Goal: Navigation & Orientation: Find specific page/section

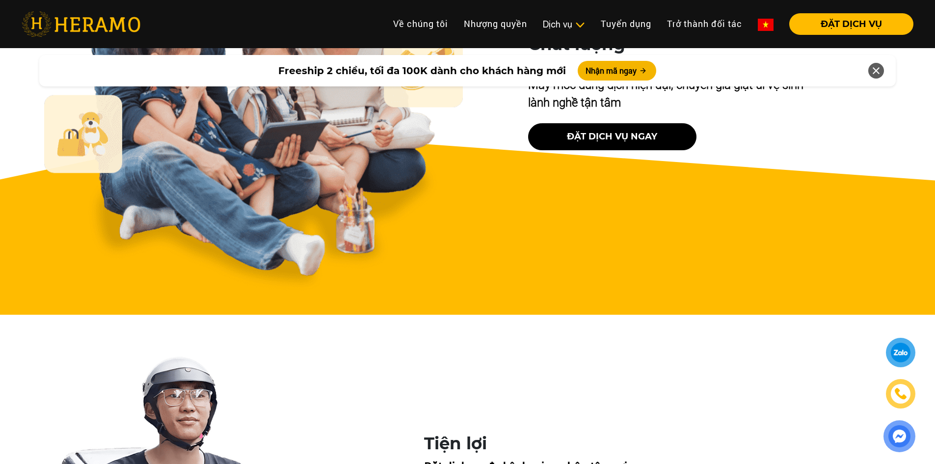
scroll to position [3730, 0]
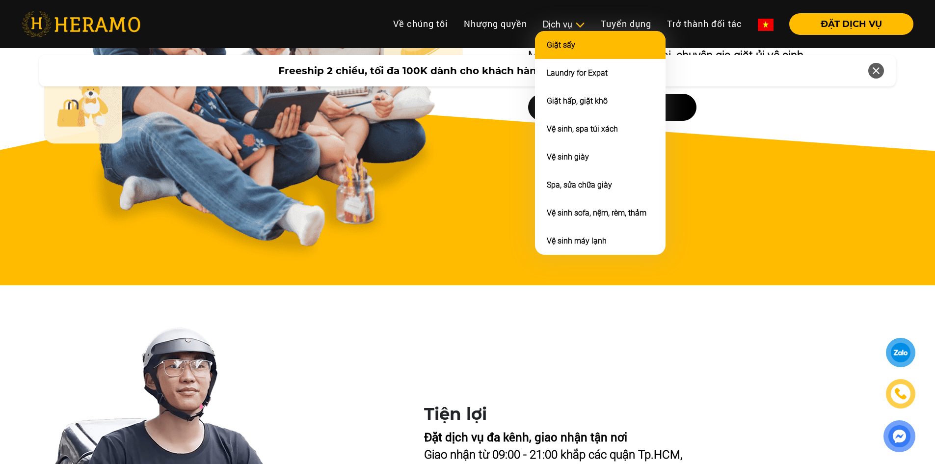
click at [558, 45] on link "Giặt sấy" at bounding box center [561, 44] width 28 height 9
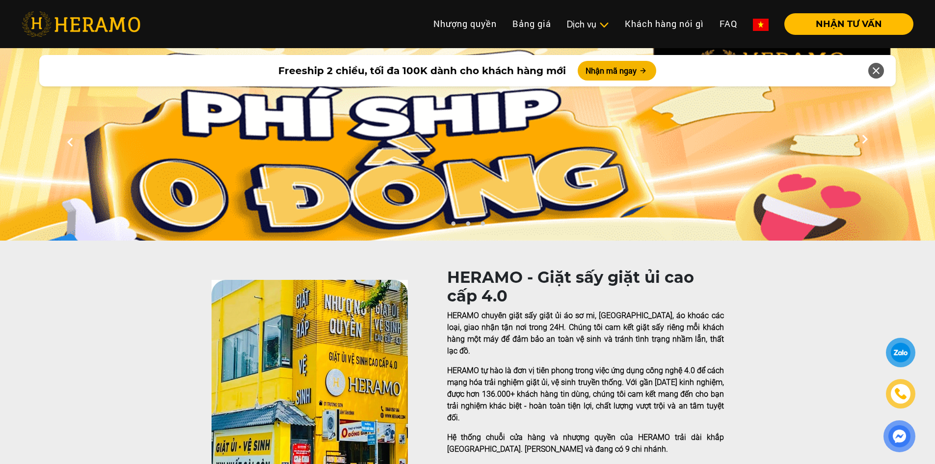
click at [122, 22] on img at bounding box center [81, 24] width 119 height 26
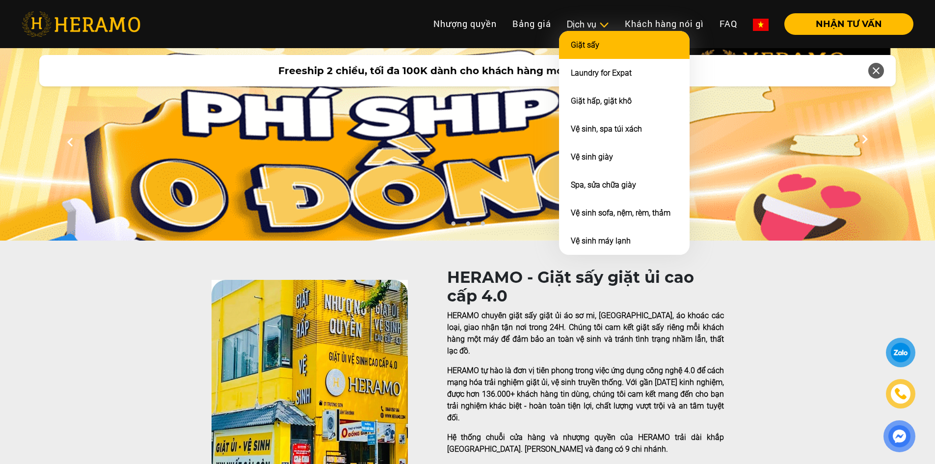
click at [585, 45] on link "Giặt sấy" at bounding box center [585, 44] width 28 height 9
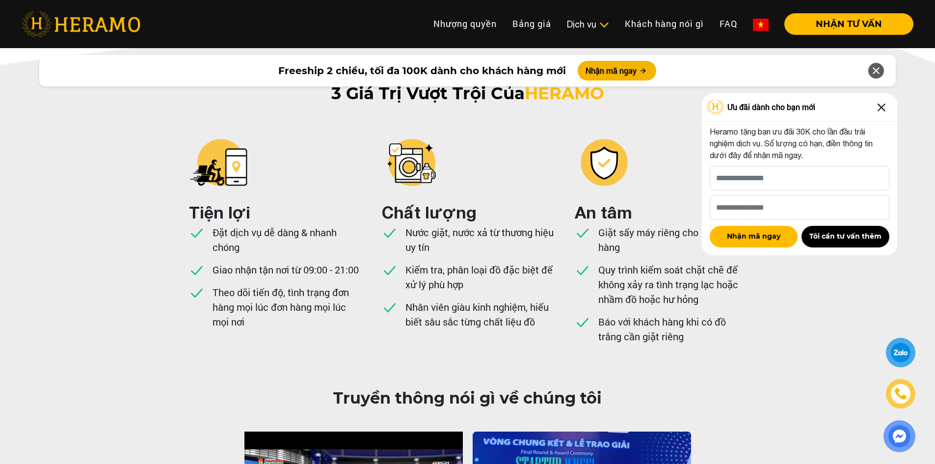
scroll to position [2269, 0]
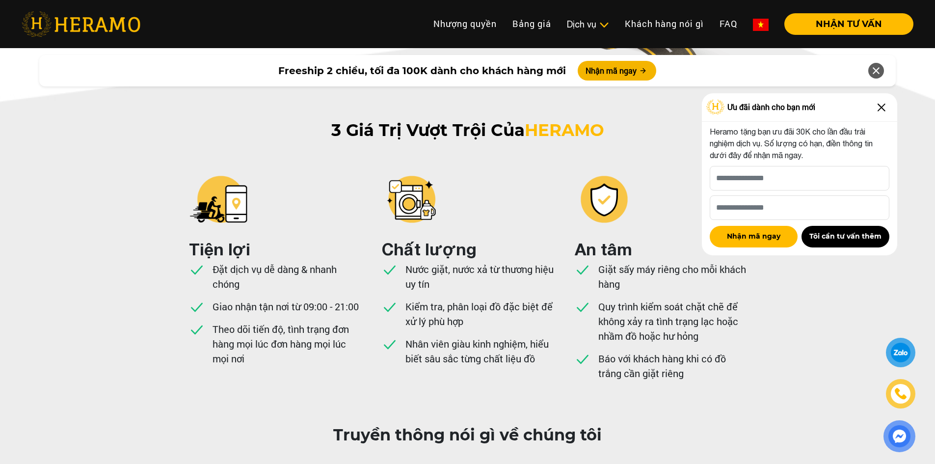
scroll to position [2232, 0]
click at [101, 167] on div "3 Giá Trị Vượt Trội Của HERAMO Tiện lợi Đặt dịch vụ dễ dàng & nhanh chóng Giao …" at bounding box center [467, 259] width 935 height 276
click at [885, 107] on img at bounding box center [882, 108] width 16 height 16
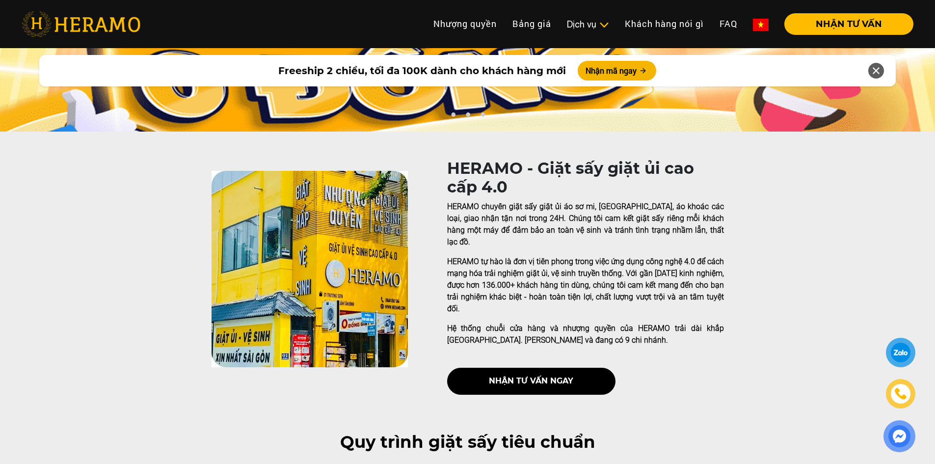
scroll to position [147, 0]
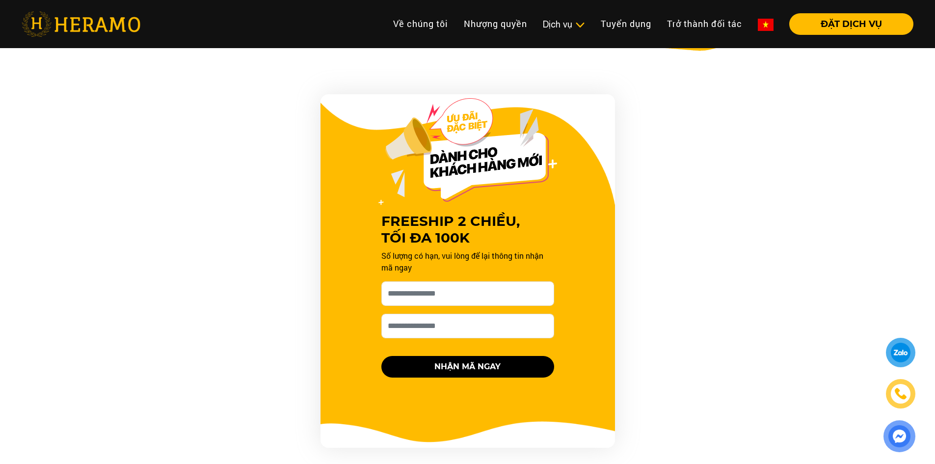
scroll to position [442, 0]
